Goal: Task Accomplishment & Management: Use online tool/utility

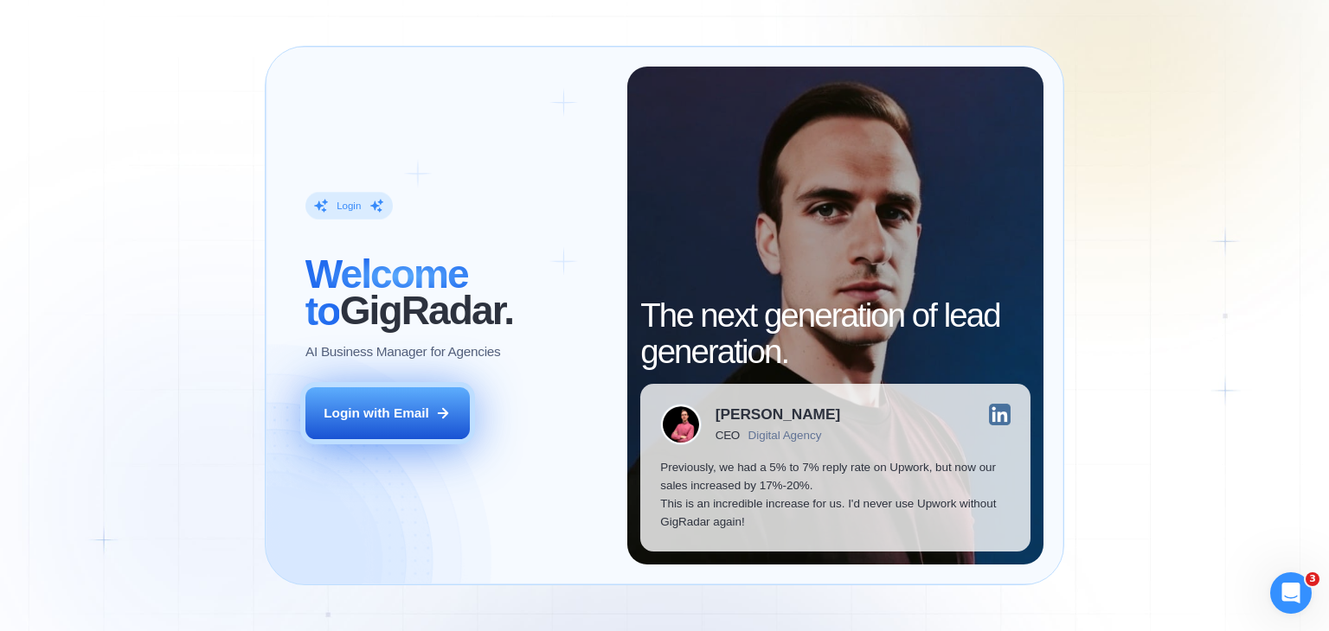
click at [415, 402] on button "Login with Email" at bounding box center [387, 414] width 164 height 52
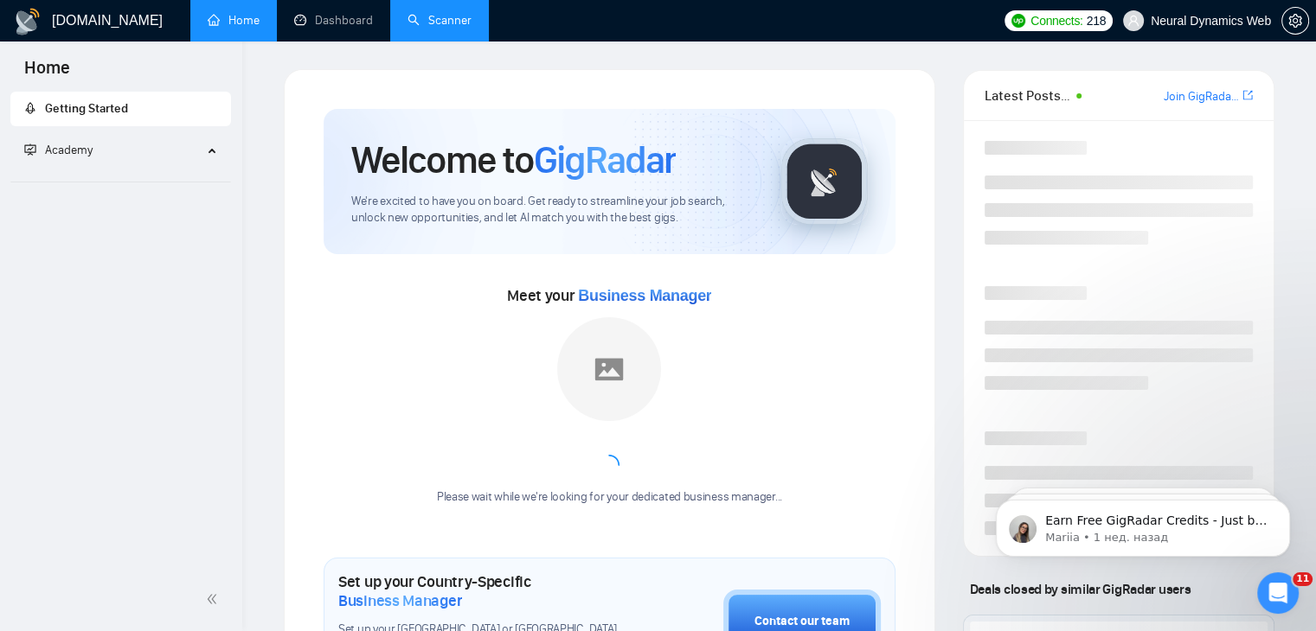
click at [449, 28] on link "Scanner" at bounding box center [439, 20] width 64 height 15
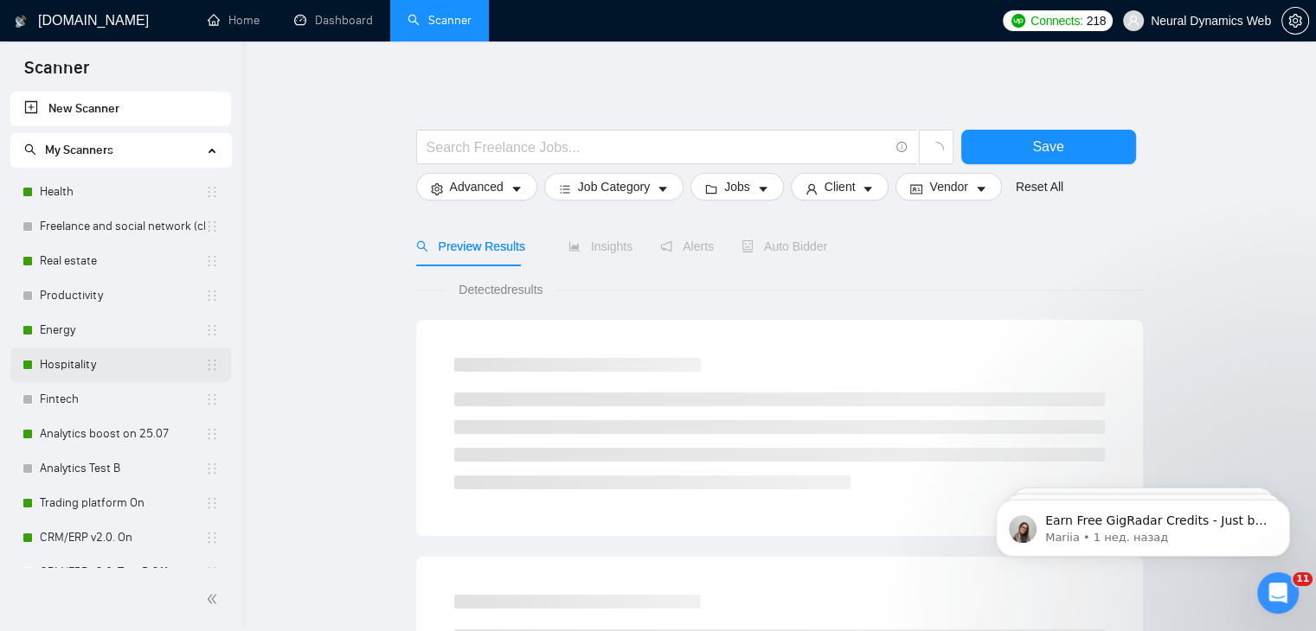
scroll to position [1579, 0]
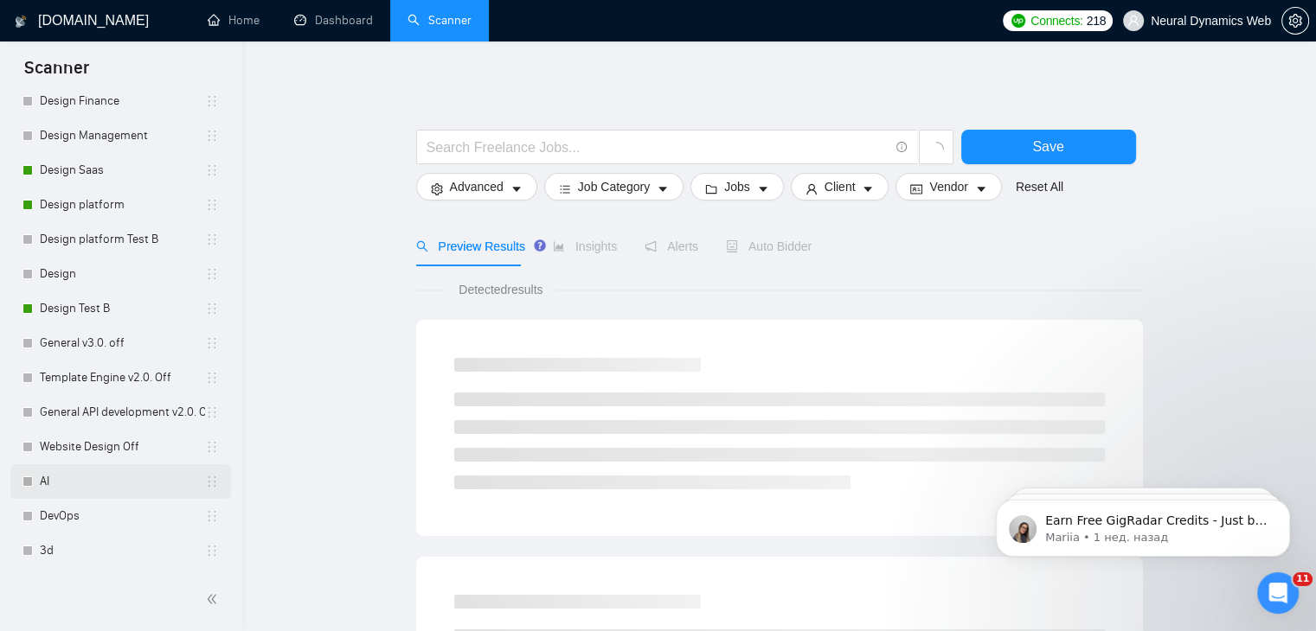
click at [89, 476] on link "AI" at bounding box center [122, 482] width 165 height 35
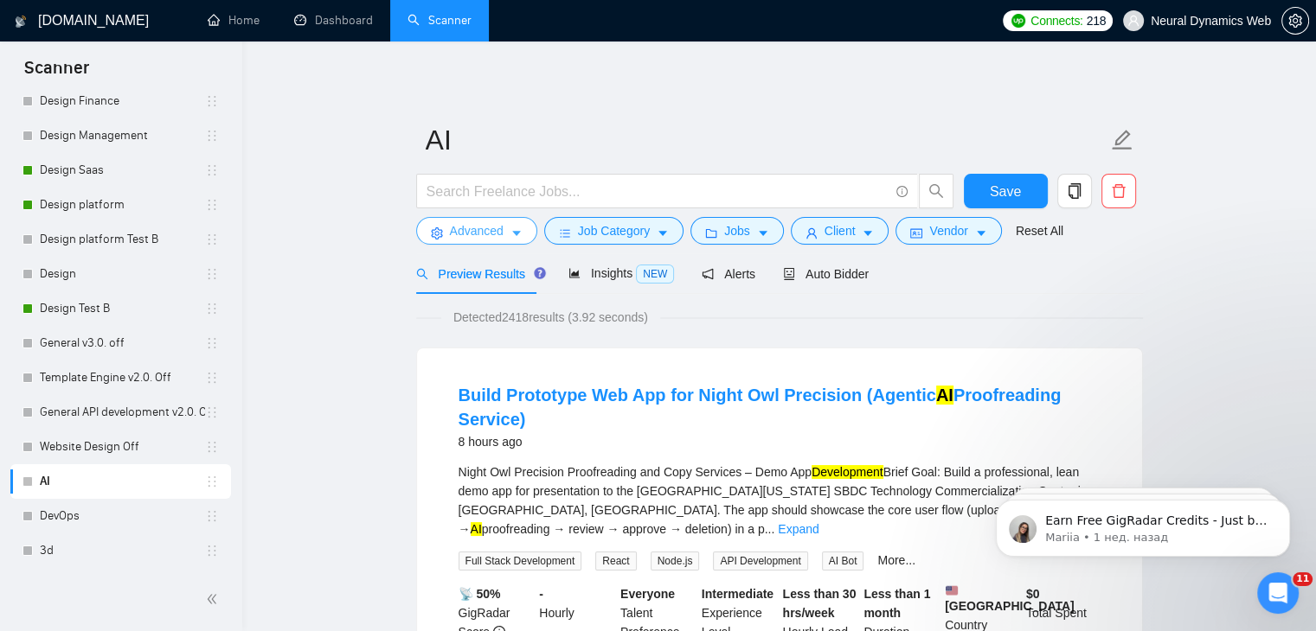
click at [465, 230] on span "Advanced" at bounding box center [477, 230] width 54 height 19
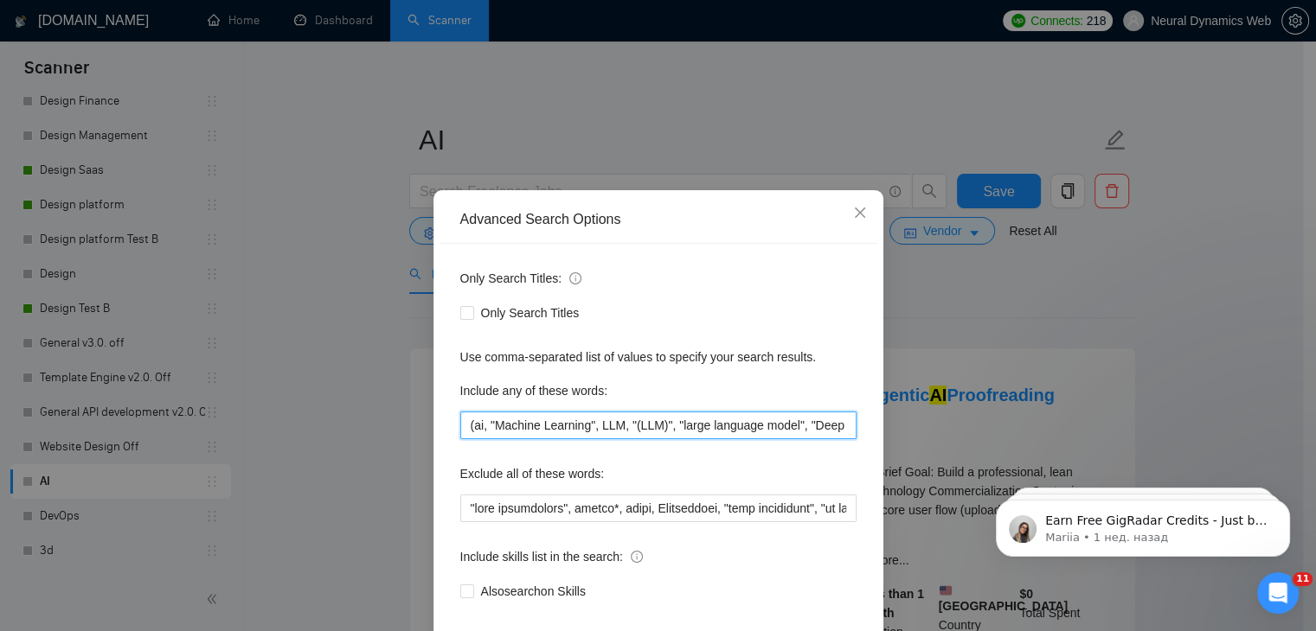
scroll to position [0, 325]
drag, startPoint x: 461, startPoint y: 433, endPoint x: 1003, endPoint y: 399, distance: 543.5
click at [1003, 399] on div "Advanced Search Options Only Search Titles: Only Search Titles Use comma-separa…" at bounding box center [658, 315] width 1316 height 631
click at [448, 175] on div "Advanced Search Options Only Search Titles: Only Search Titles Use comma-separa…" at bounding box center [658, 315] width 1316 height 631
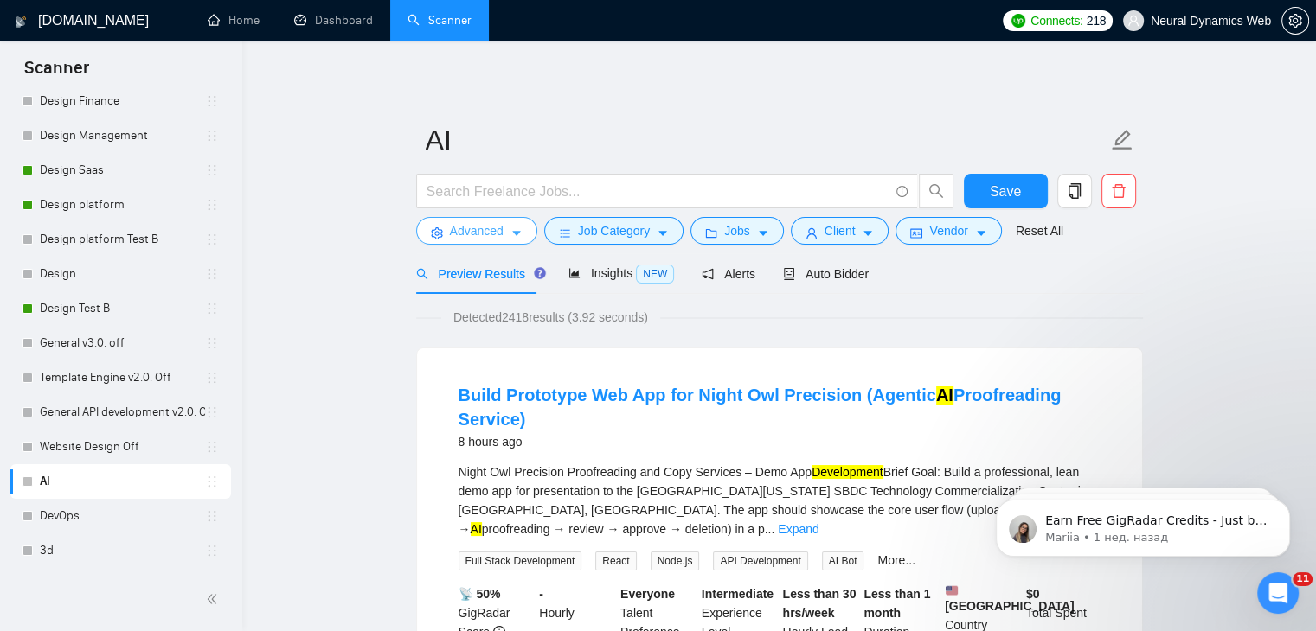
click at [481, 228] on span "Advanced" at bounding box center [477, 230] width 54 height 19
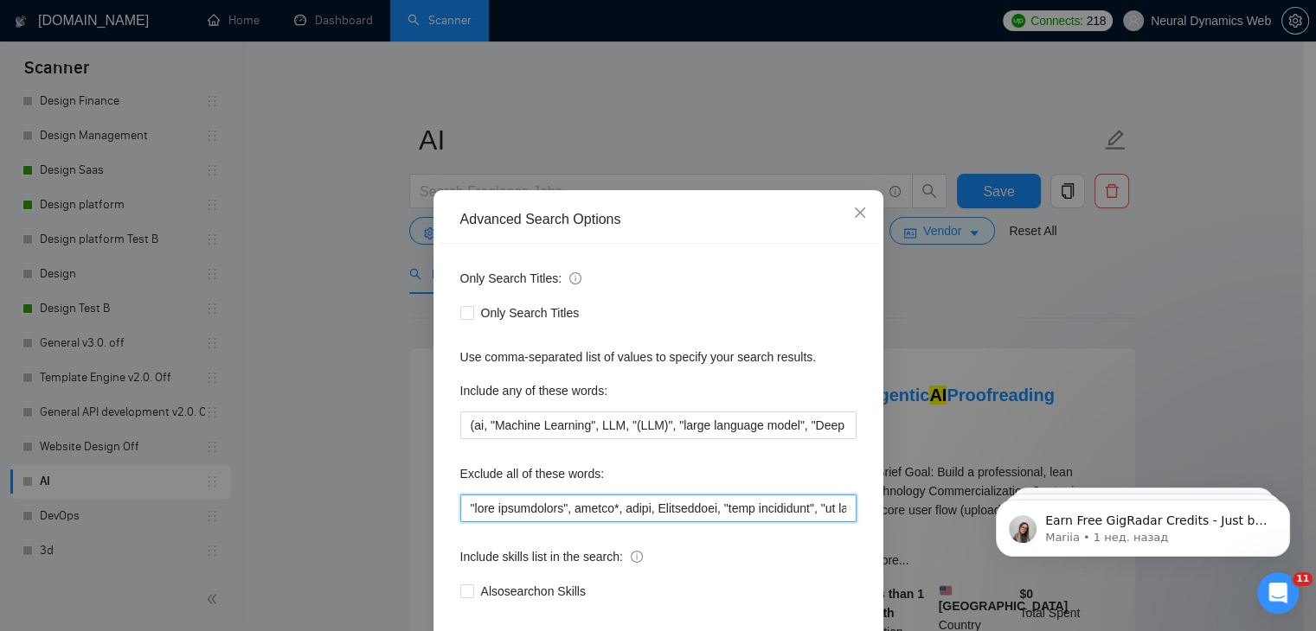
click at [477, 513] on input "text" at bounding box center [658, 509] width 396 height 28
click at [498, 133] on div "Advanced Search Options Only Search Titles: Only Search Titles Use comma-separa…" at bounding box center [658, 315] width 1316 height 631
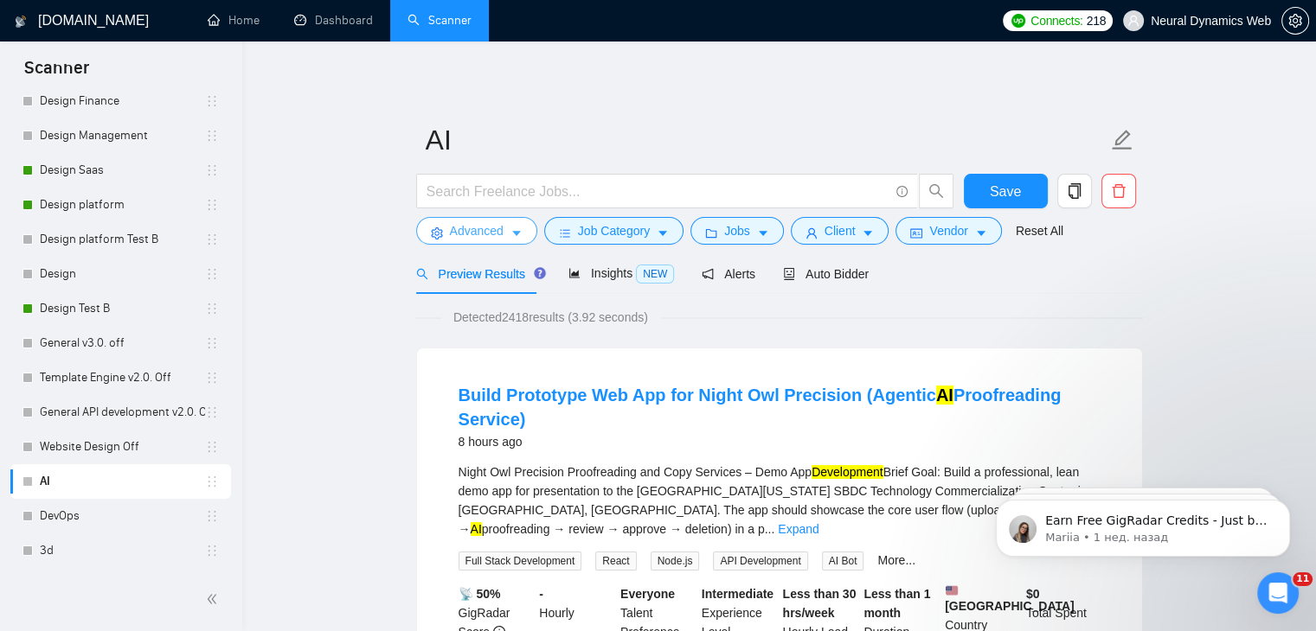
click at [478, 240] on button "Advanced" at bounding box center [476, 231] width 121 height 28
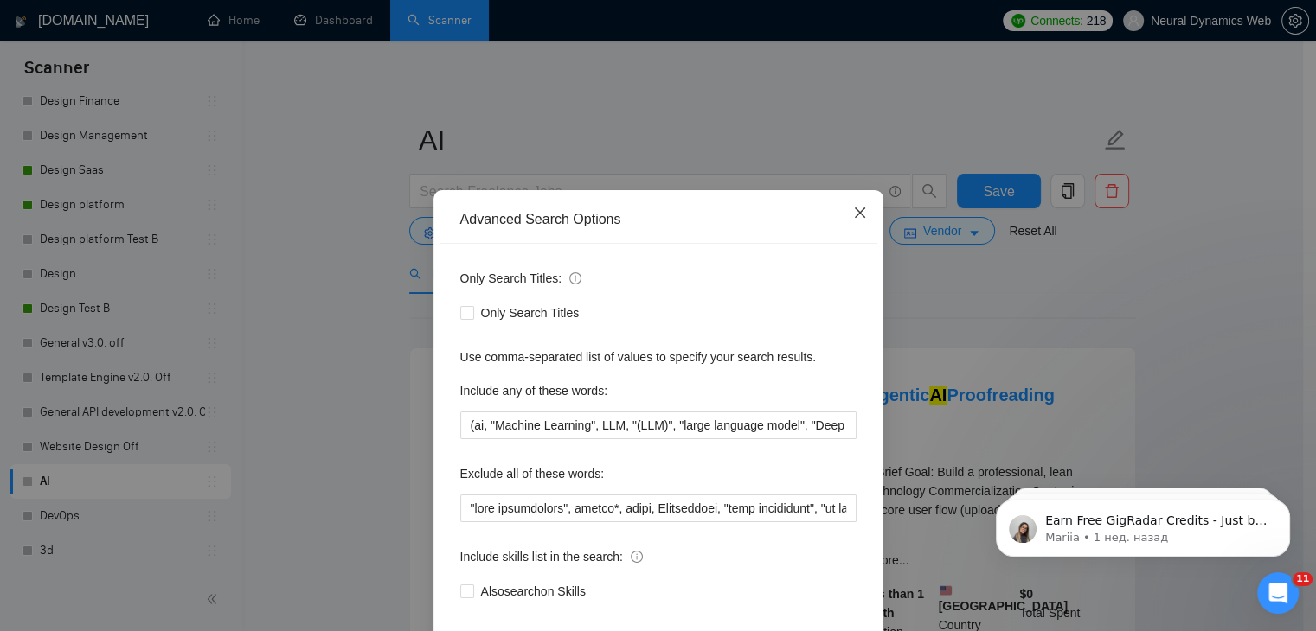
click at [853, 209] on icon "close" at bounding box center [860, 213] width 14 height 14
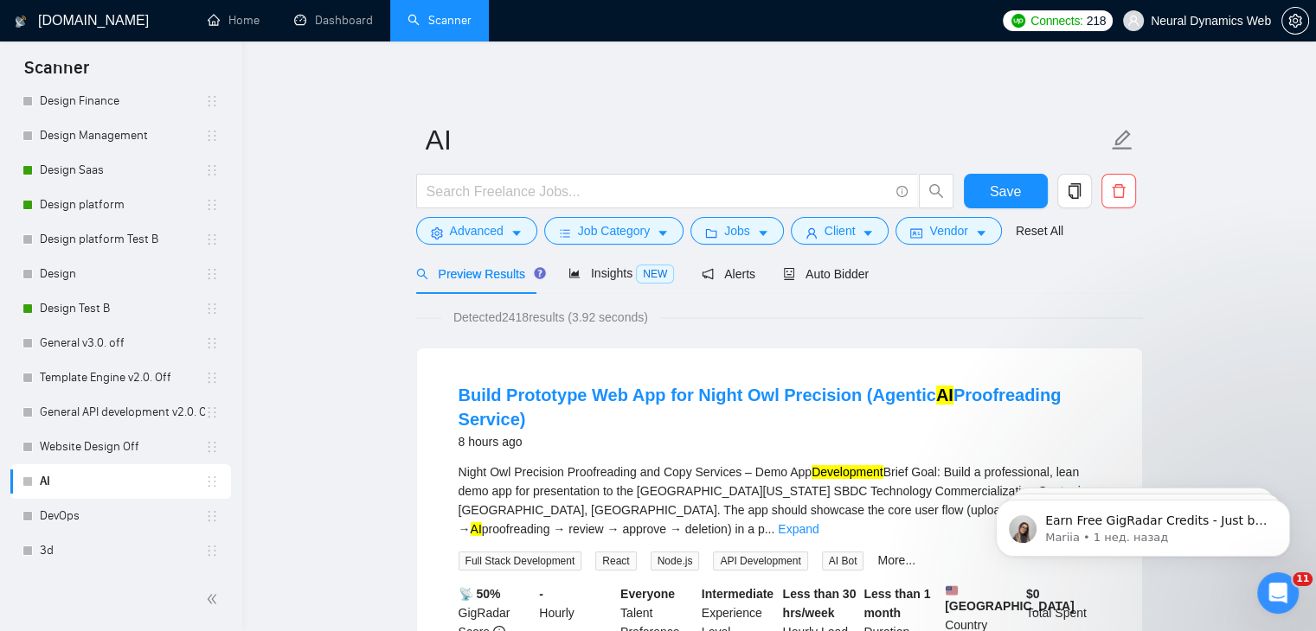
click at [742, 224] on span "Jobs" at bounding box center [737, 230] width 26 height 19
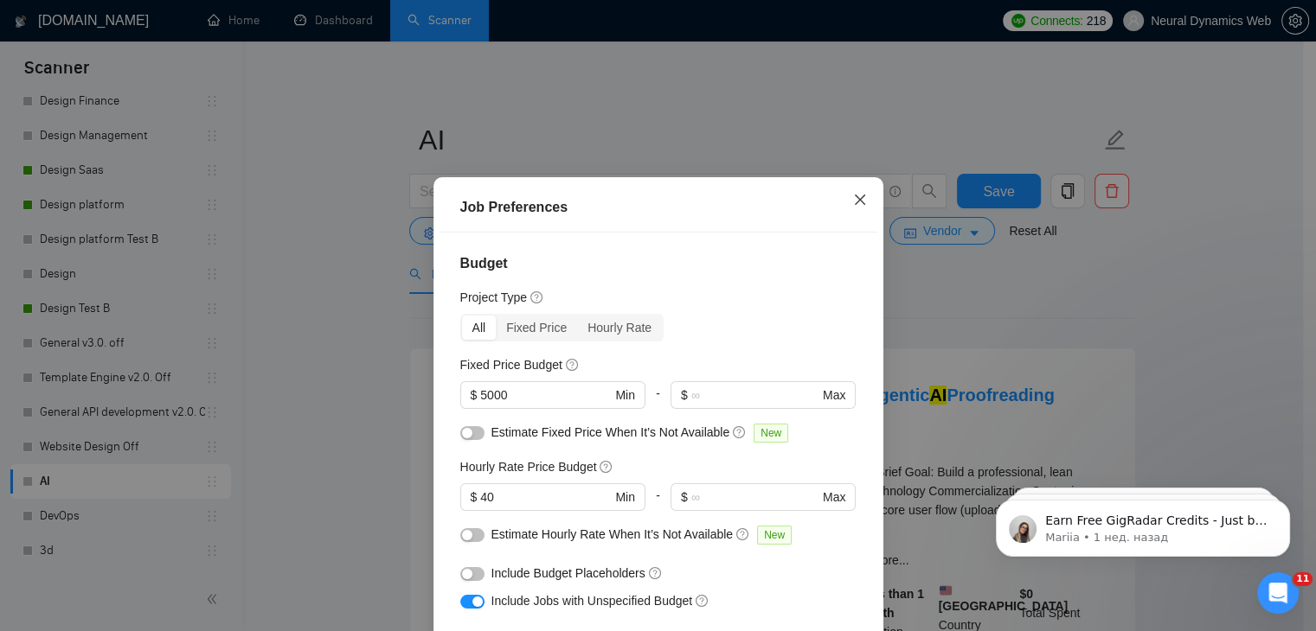
click at [843, 213] on span "Close" at bounding box center [859, 200] width 47 height 47
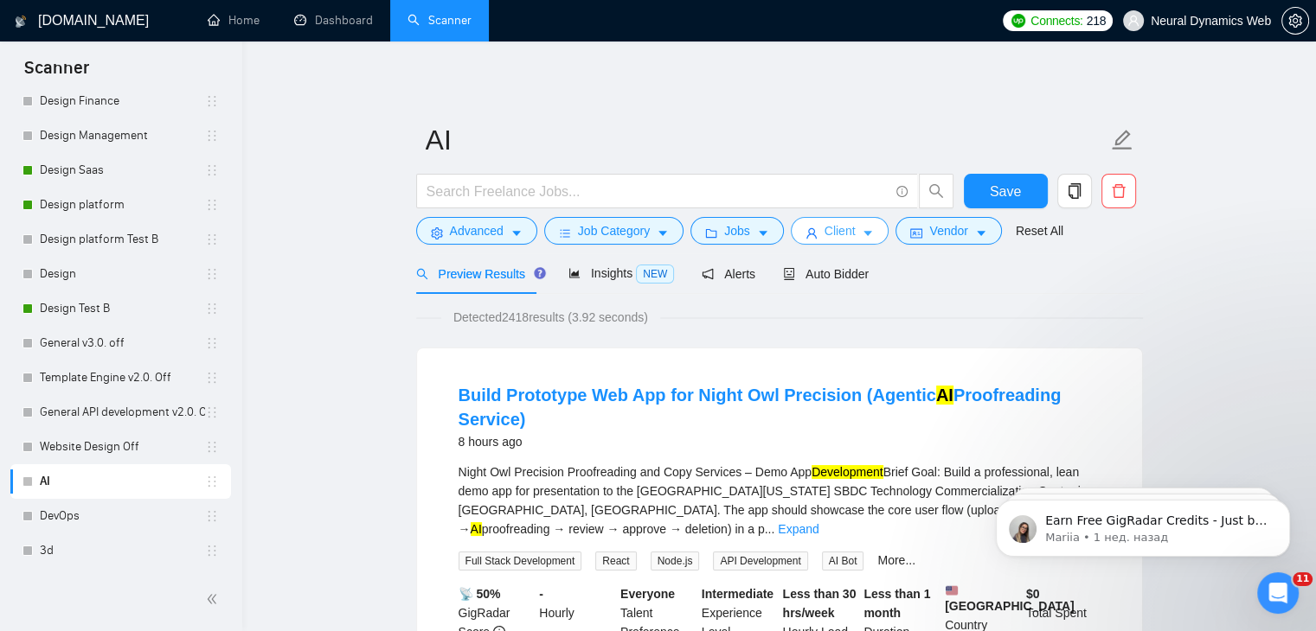
click at [801, 243] on button "Client" at bounding box center [840, 231] width 99 height 28
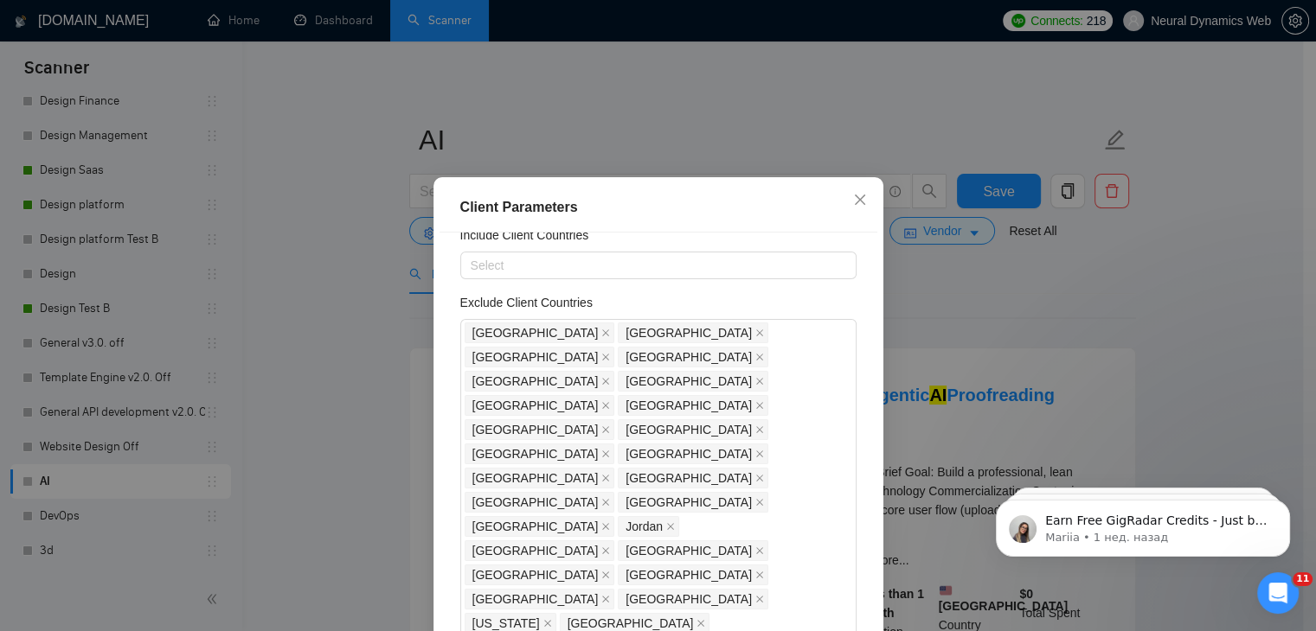
scroll to position [119, 0]
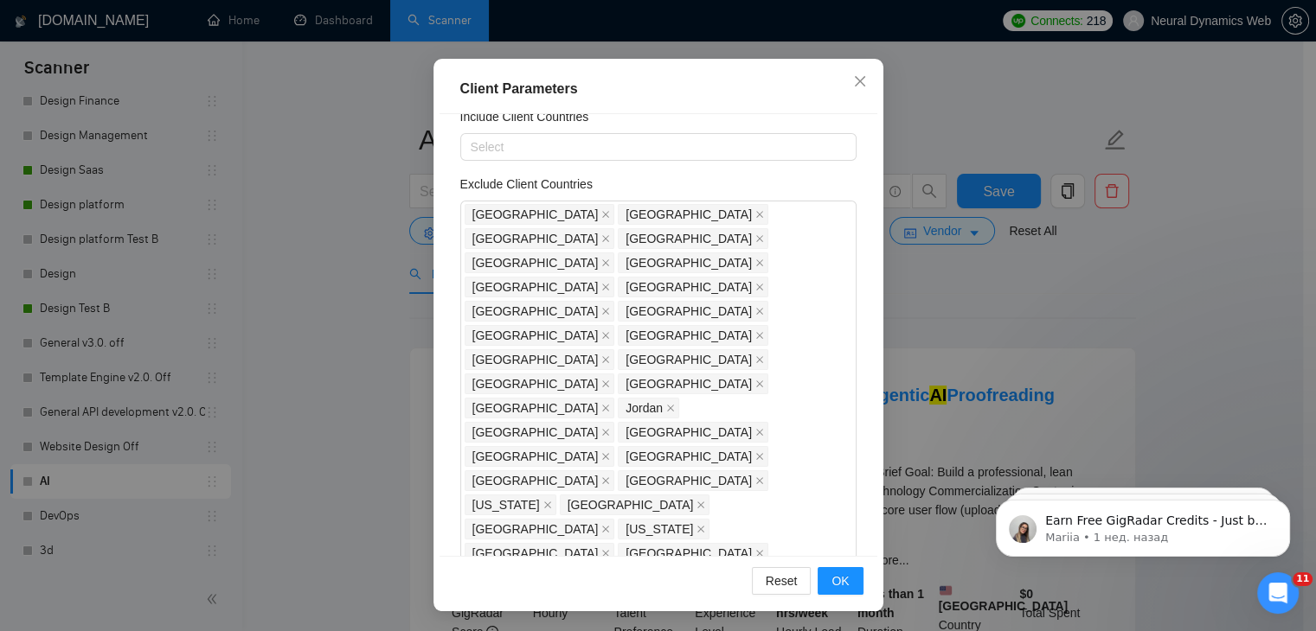
click at [310, 254] on div "Client Parameters Client Location Include Client Countries Select Exclude Clien…" at bounding box center [658, 315] width 1316 height 631
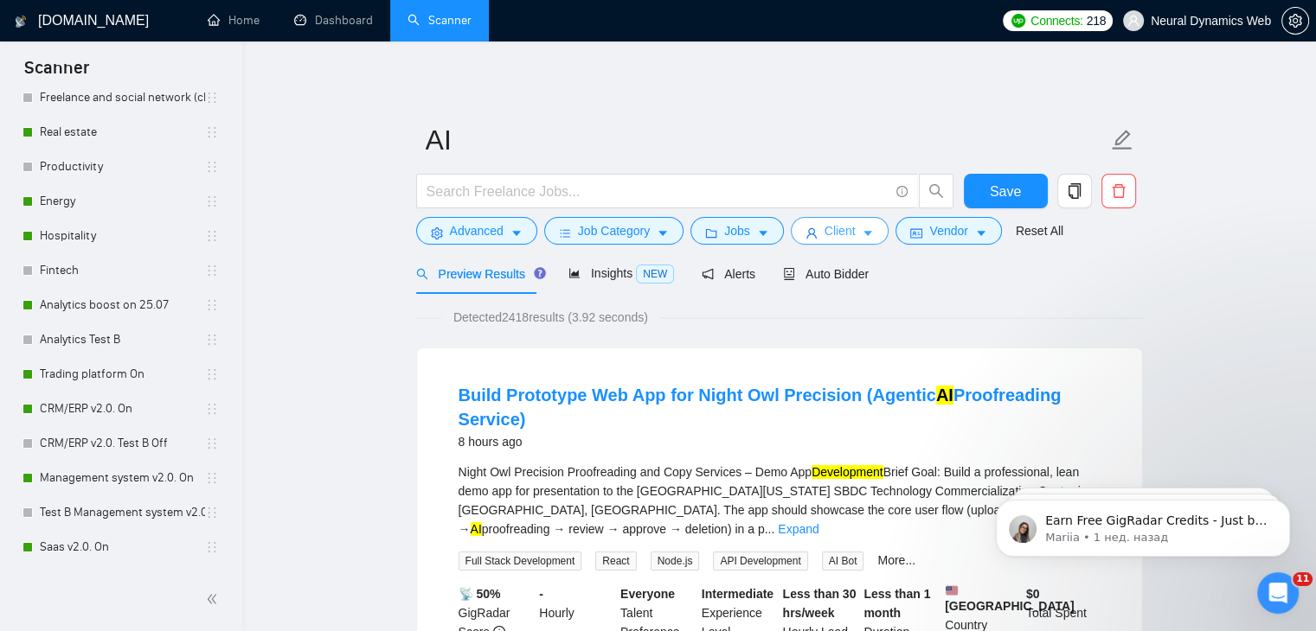
scroll to position [0, 0]
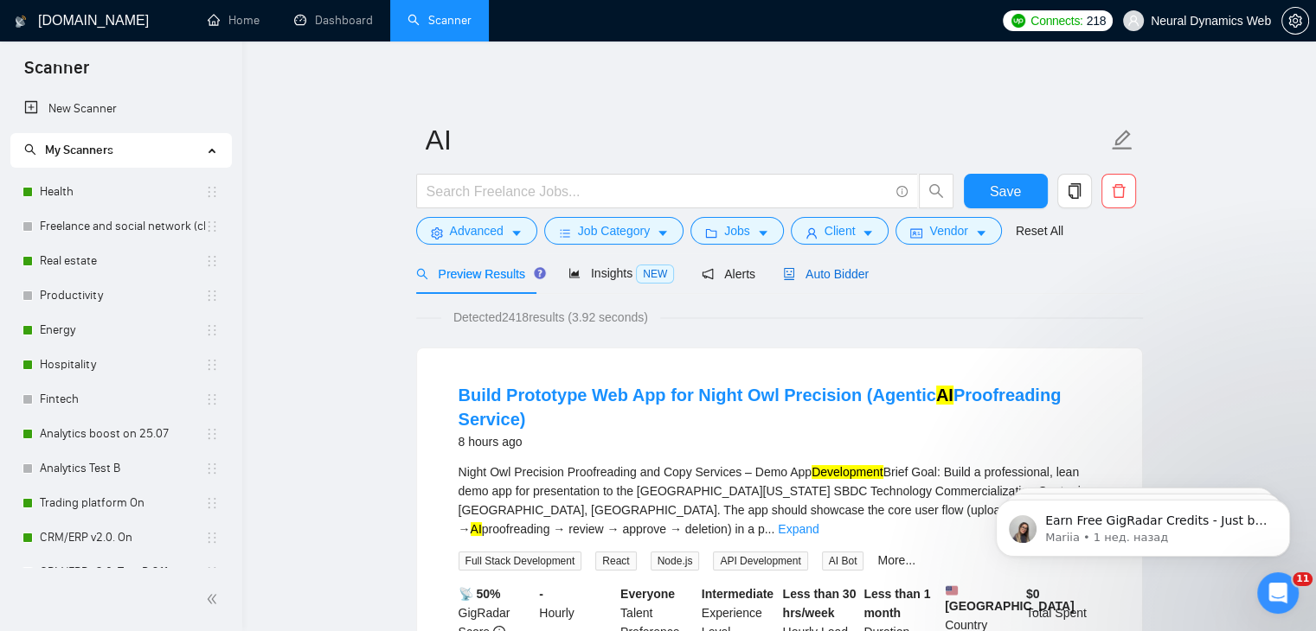
click at [837, 270] on span "Auto Bidder" at bounding box center [826, 274] width 86 height 14
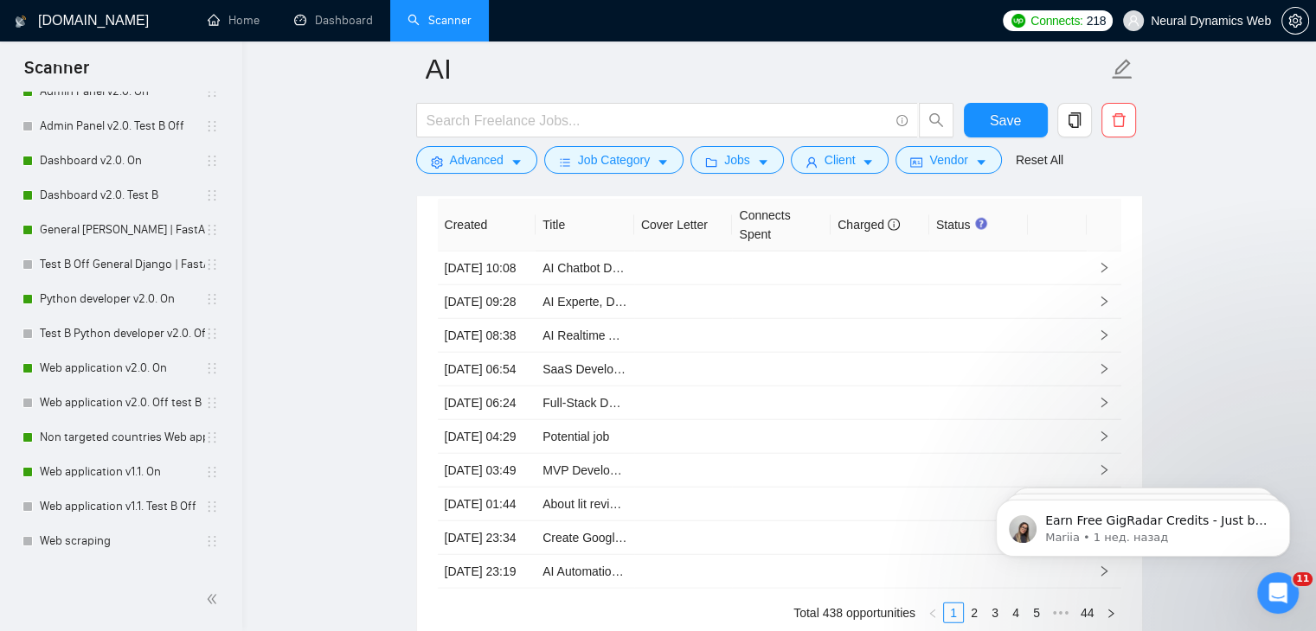
scroll to position [996, 0]
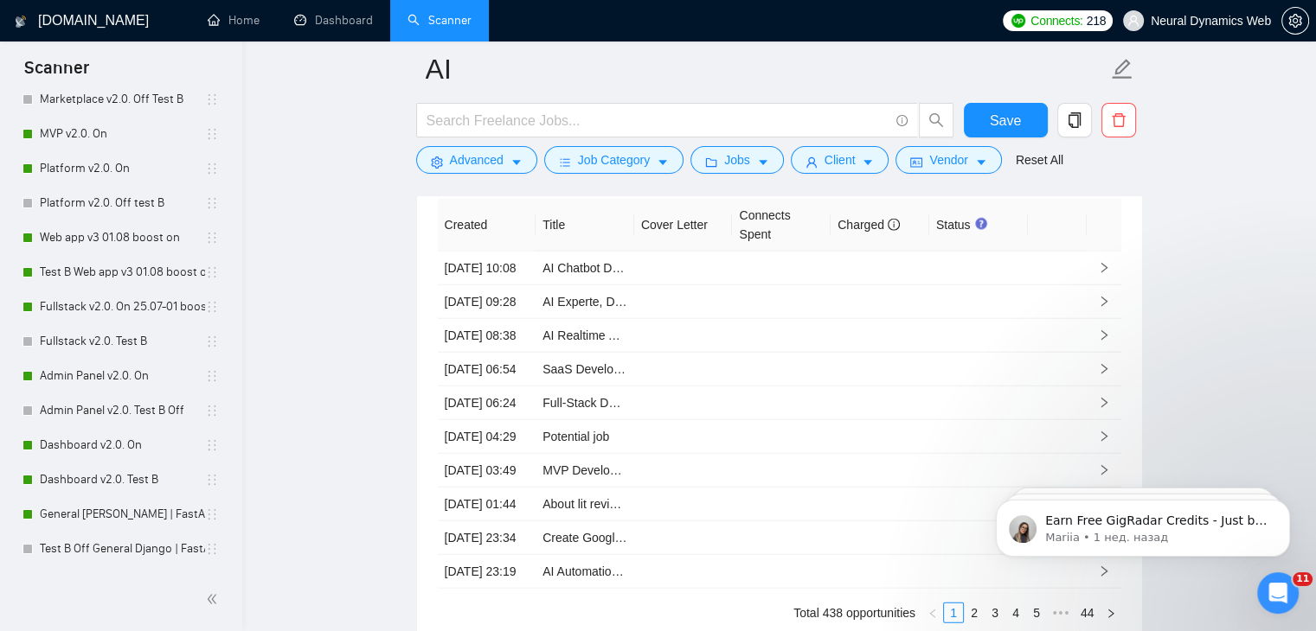
scroll to position [677, 0]
click at [127, 246] on link "Web app v3 01.08 boost on" at bounding box center [122, 241] width 165 height 35
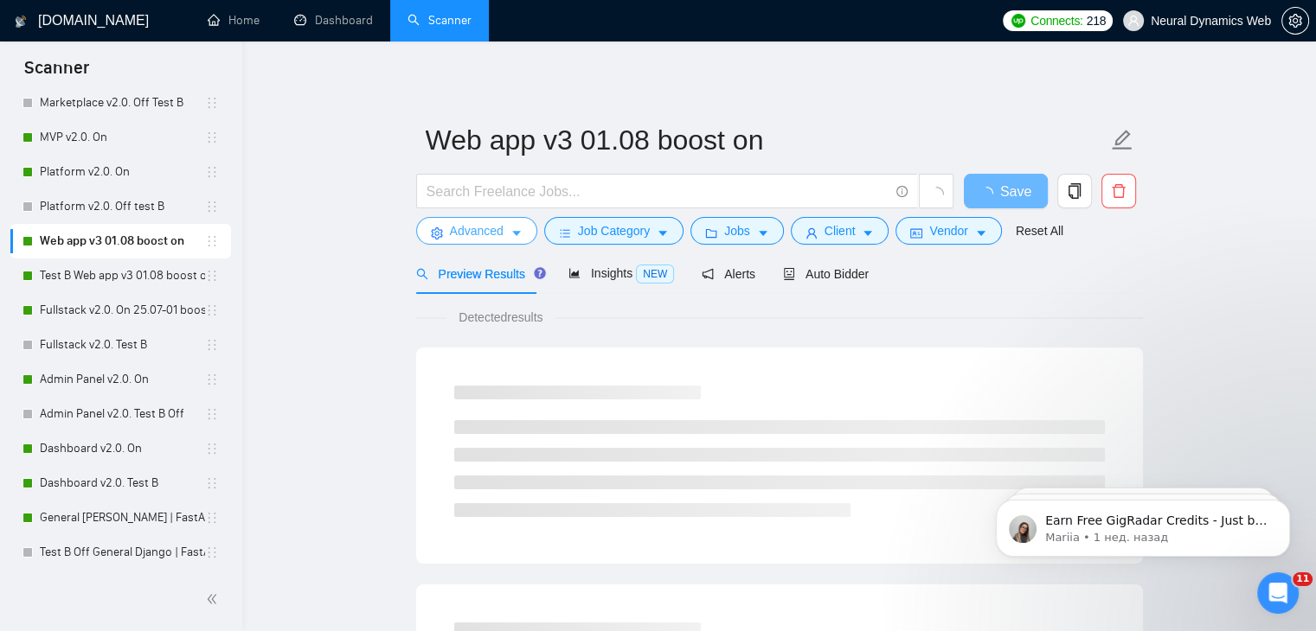
click at [450, 229] on span "Advanced" at bounding box center [477, 230] width 54 height 19
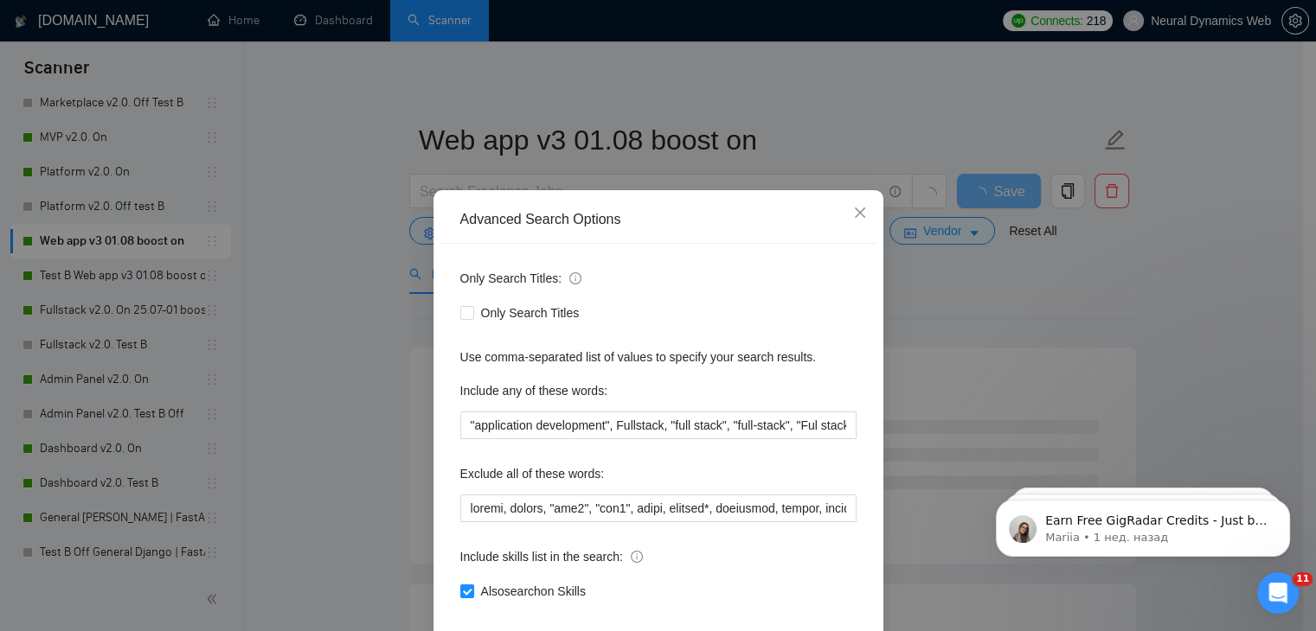
scroll to position [88, 0]
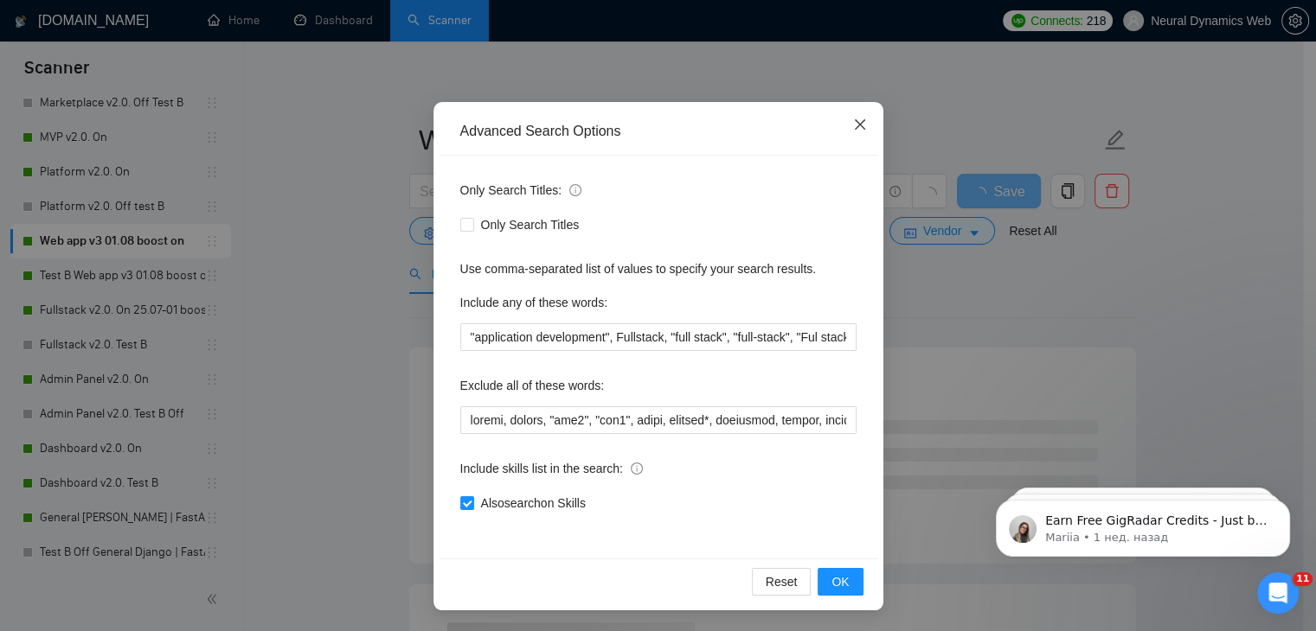
click at [854, 122] on icon "close" at bounding box center [859, 124] width 10 height 10
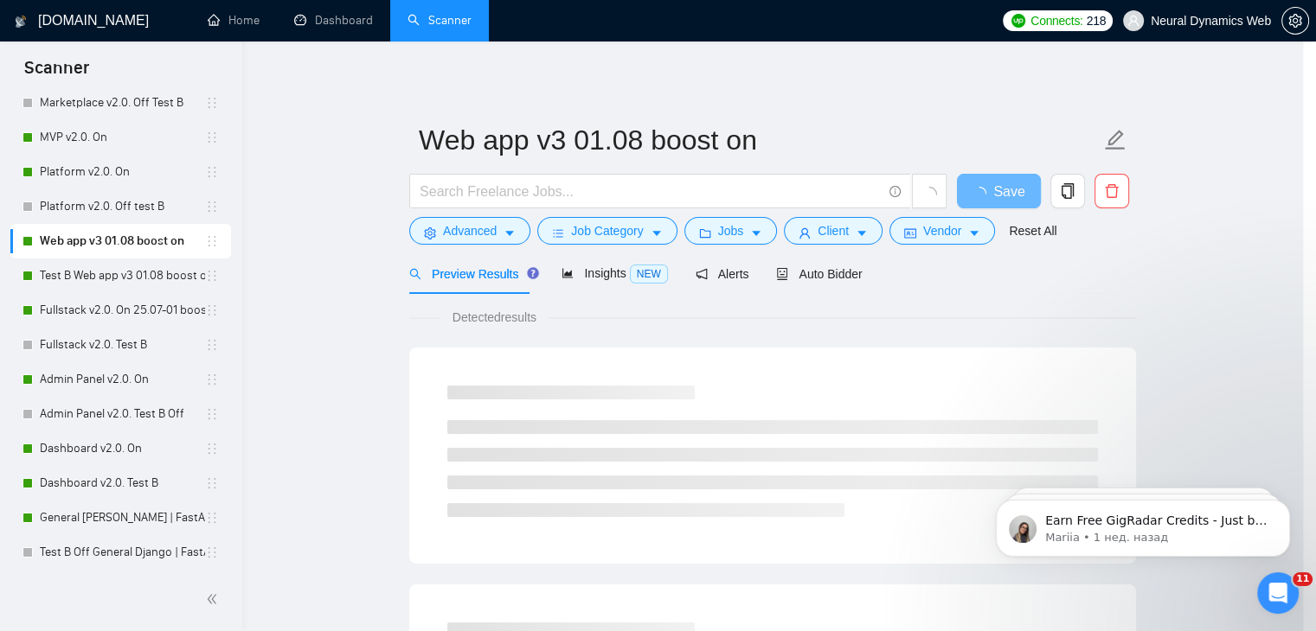
scroll to position [2, 0]
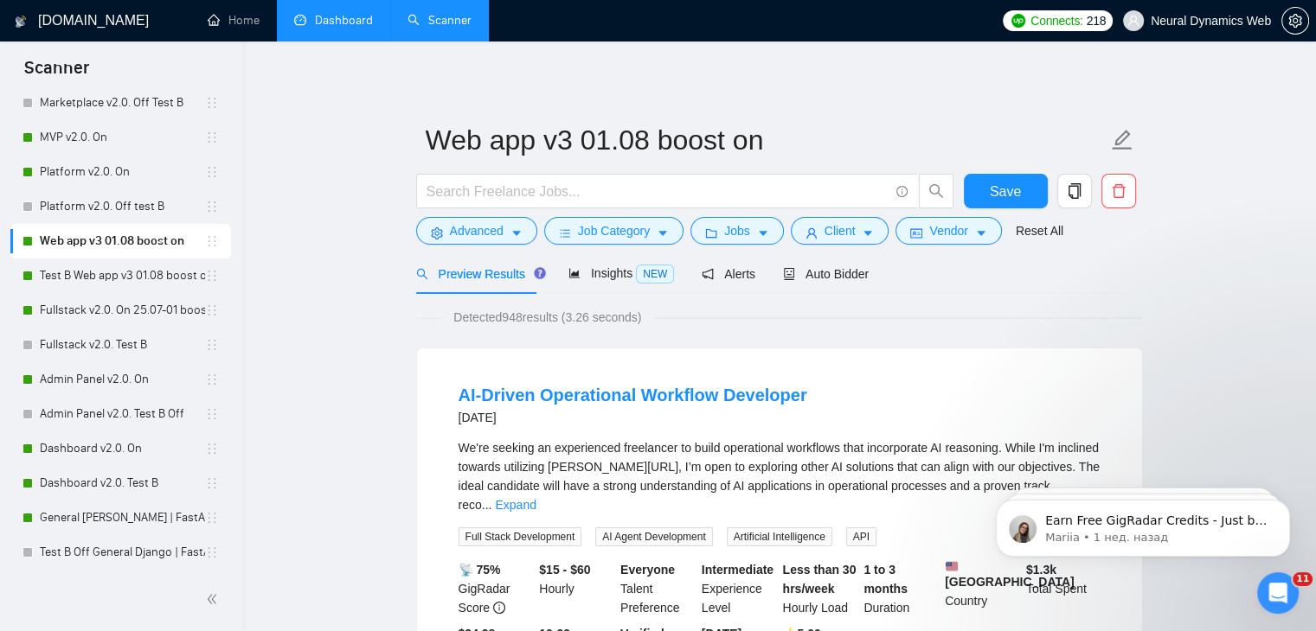
click at [343, 21] on link "Dashboard" at bounding box center [333, 20] width 79 height 15
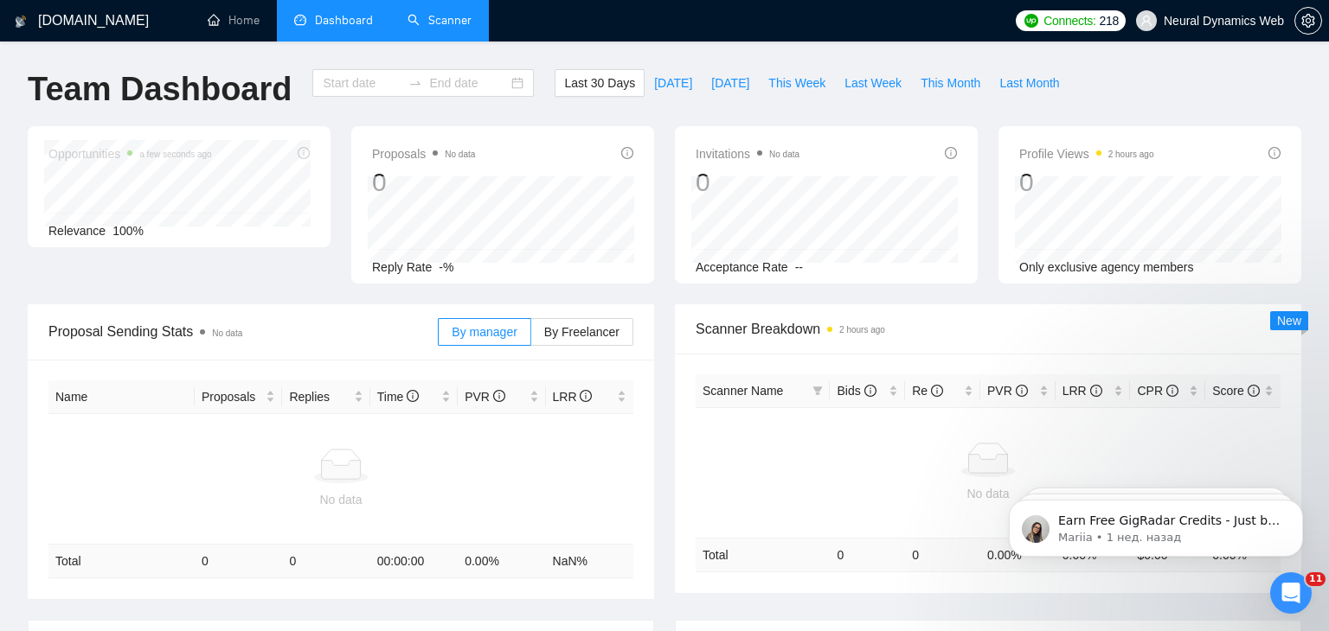
type input "[DATE]"
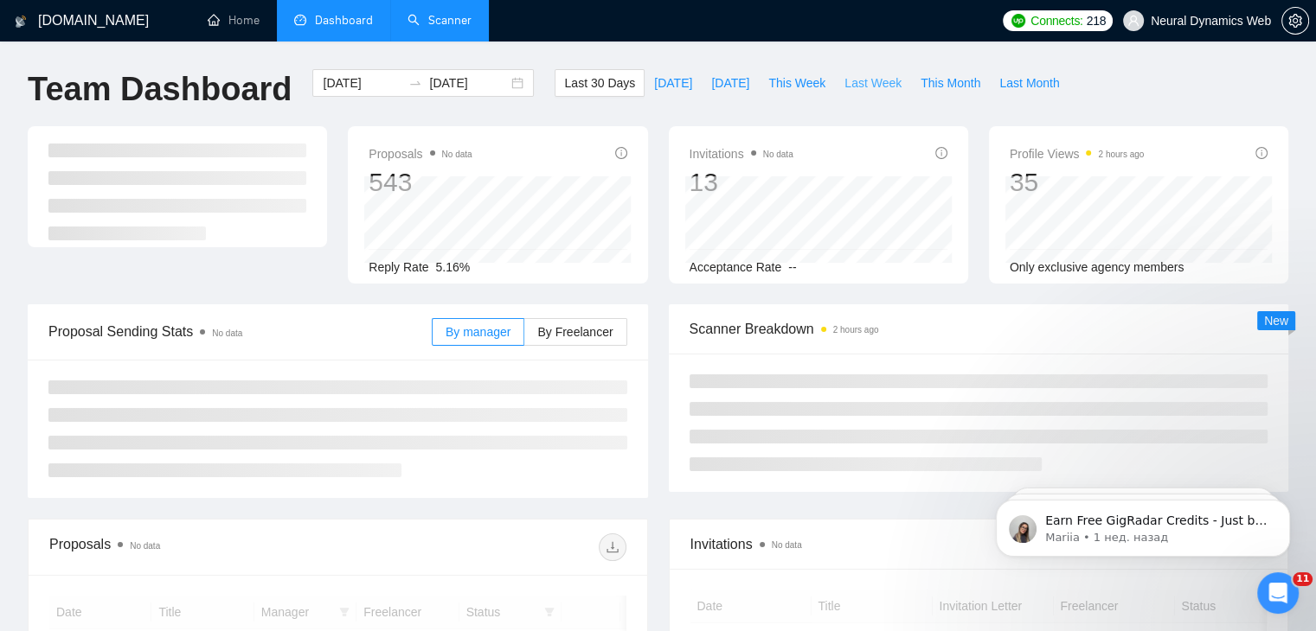
click at [851, 87] on span "Last Week" at bounding box center [872, 83] width 57 height 19
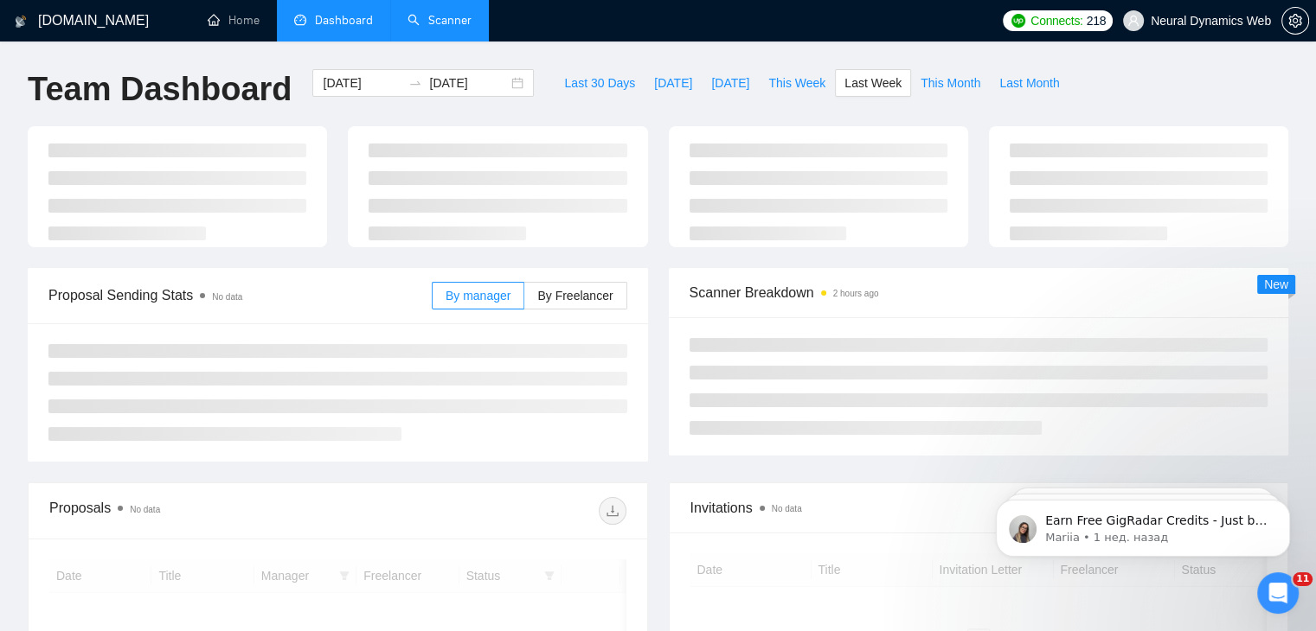
type input "[DATE]"
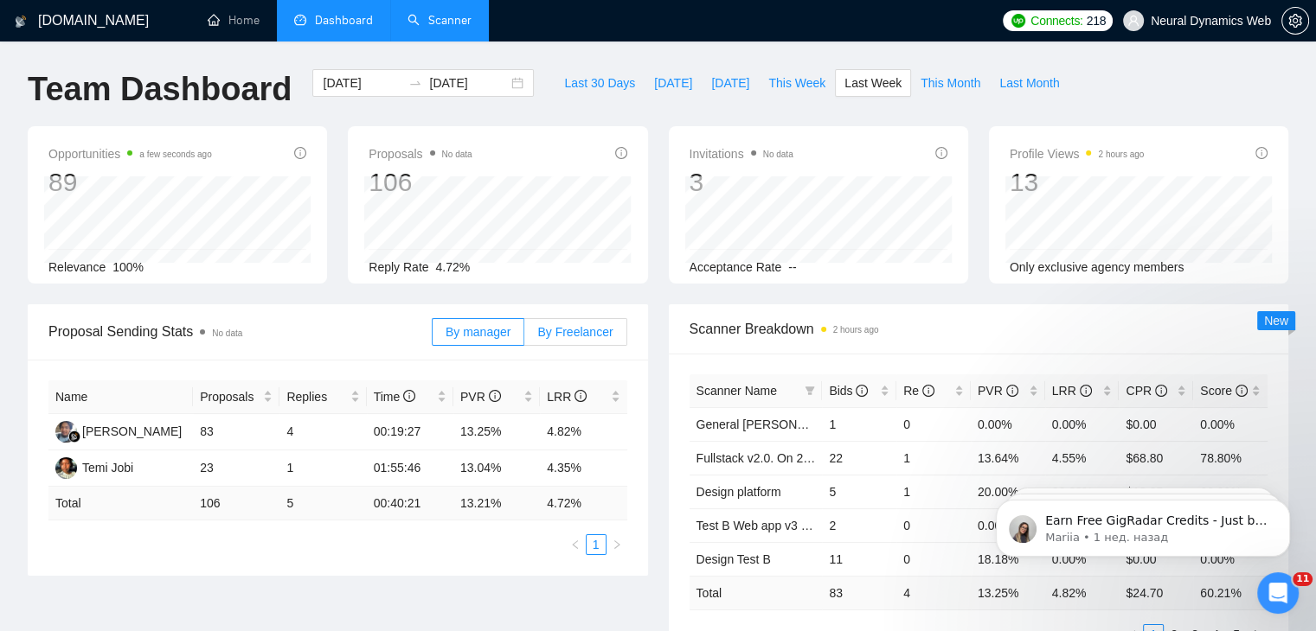
click at [594, 330] on span "By Freelancer" at bounding box center [574, 332] width 75 height 14
click at [524, 336] on input "By Freelancer" at bounding box center [524, 336] width 0 height 0
click at [482, 330] on span "By manager" at bounding box center [477, 332] width 65 height 14
click at [433, 336] on input "By manager" at bounding box center [433, 336] width 0 height 0
click at [1028, 400] on div "PVR" at bounding box center [1007, 390] width 61 height 19
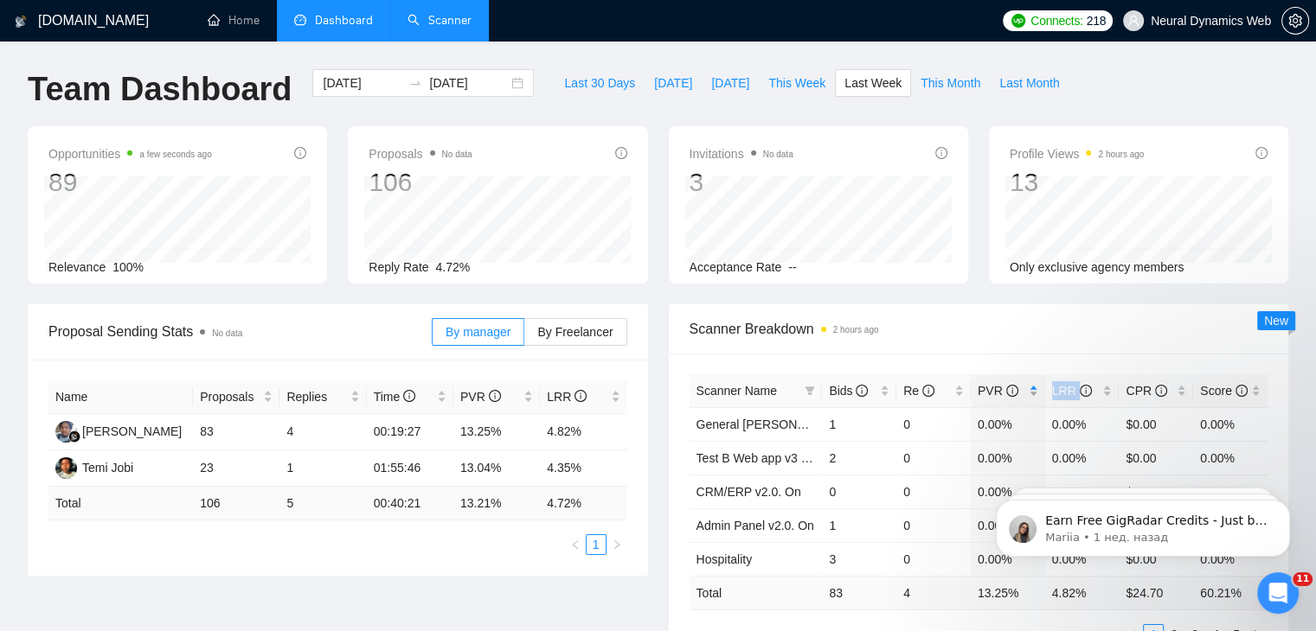
click at [1028, 400] on div "PVR" at bounding box center [1007, 390] width 61 height 19
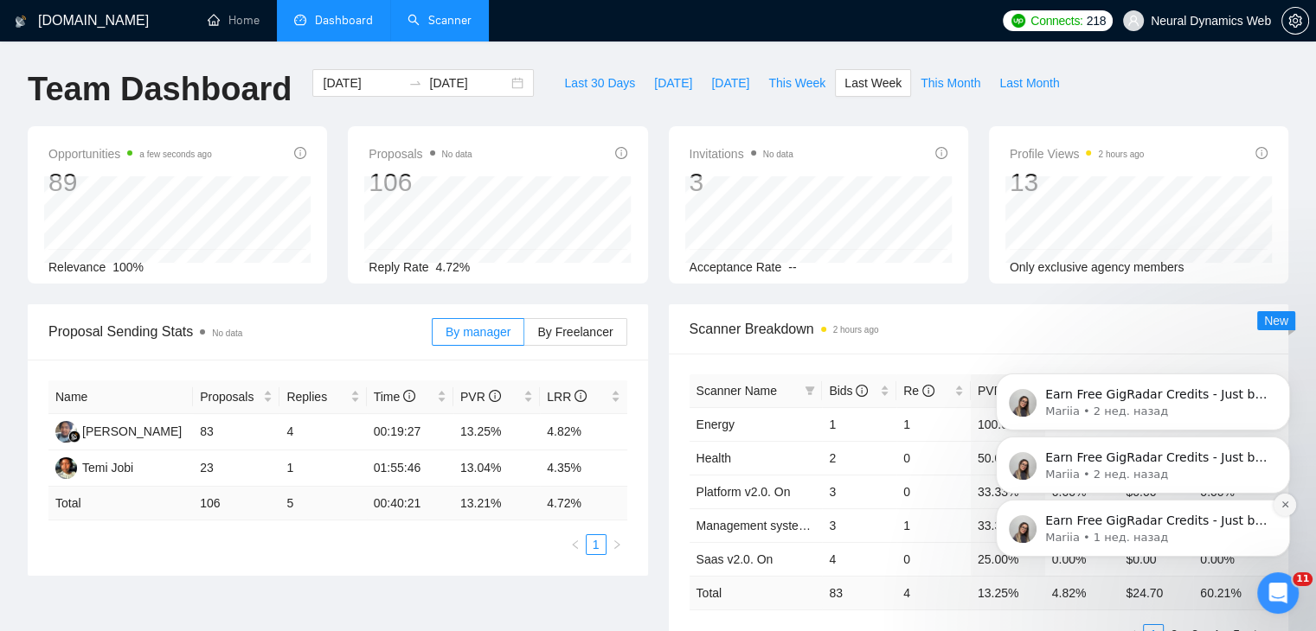
click at [1287, 501] on icon "Dismiss notification" at bounding box center [1285, 505] width 10 height 10
